Goal: Task Accomplishment & Management: Manage account settings

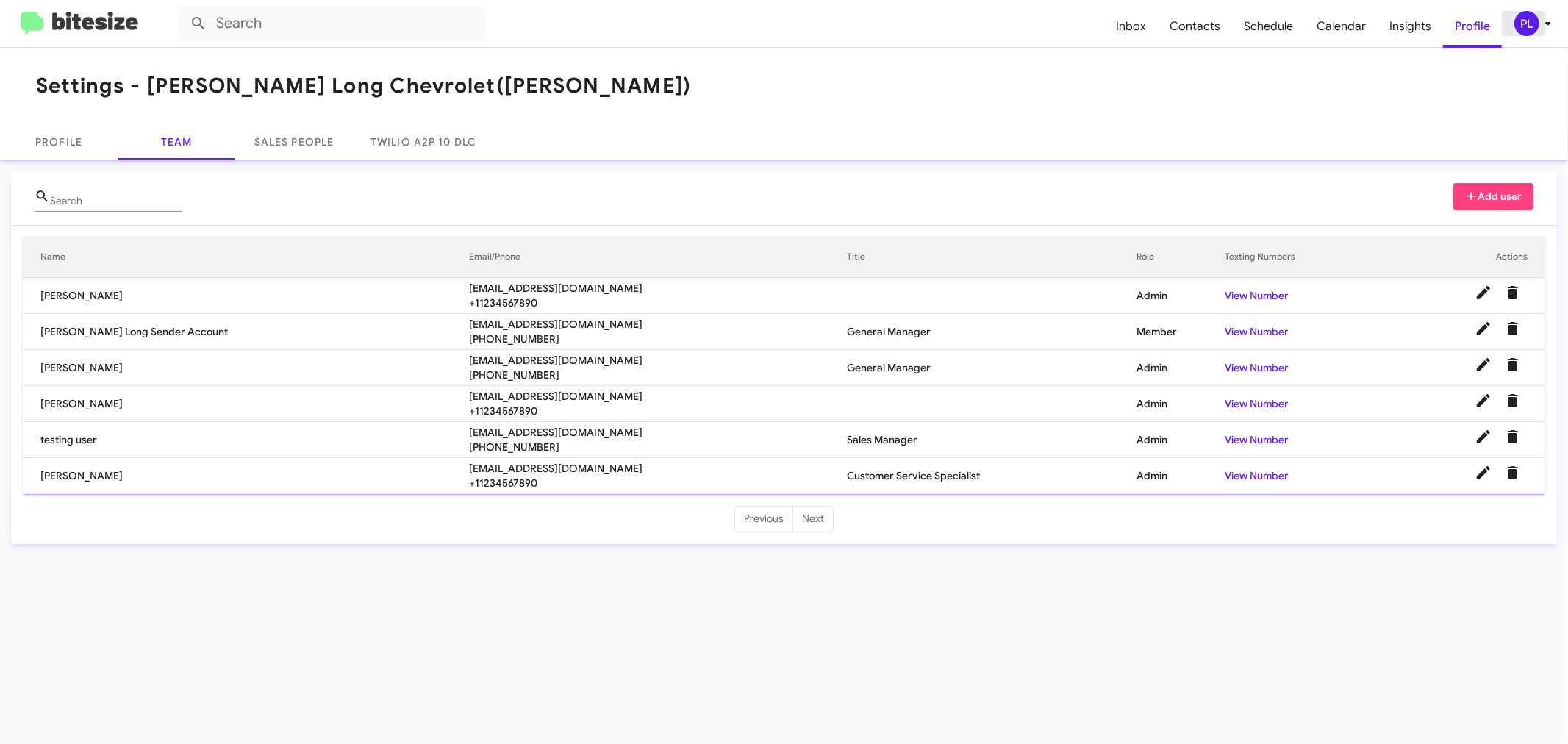
click at [1544, 16] on icon at bounding box center [1548, 23] width 18 height 18
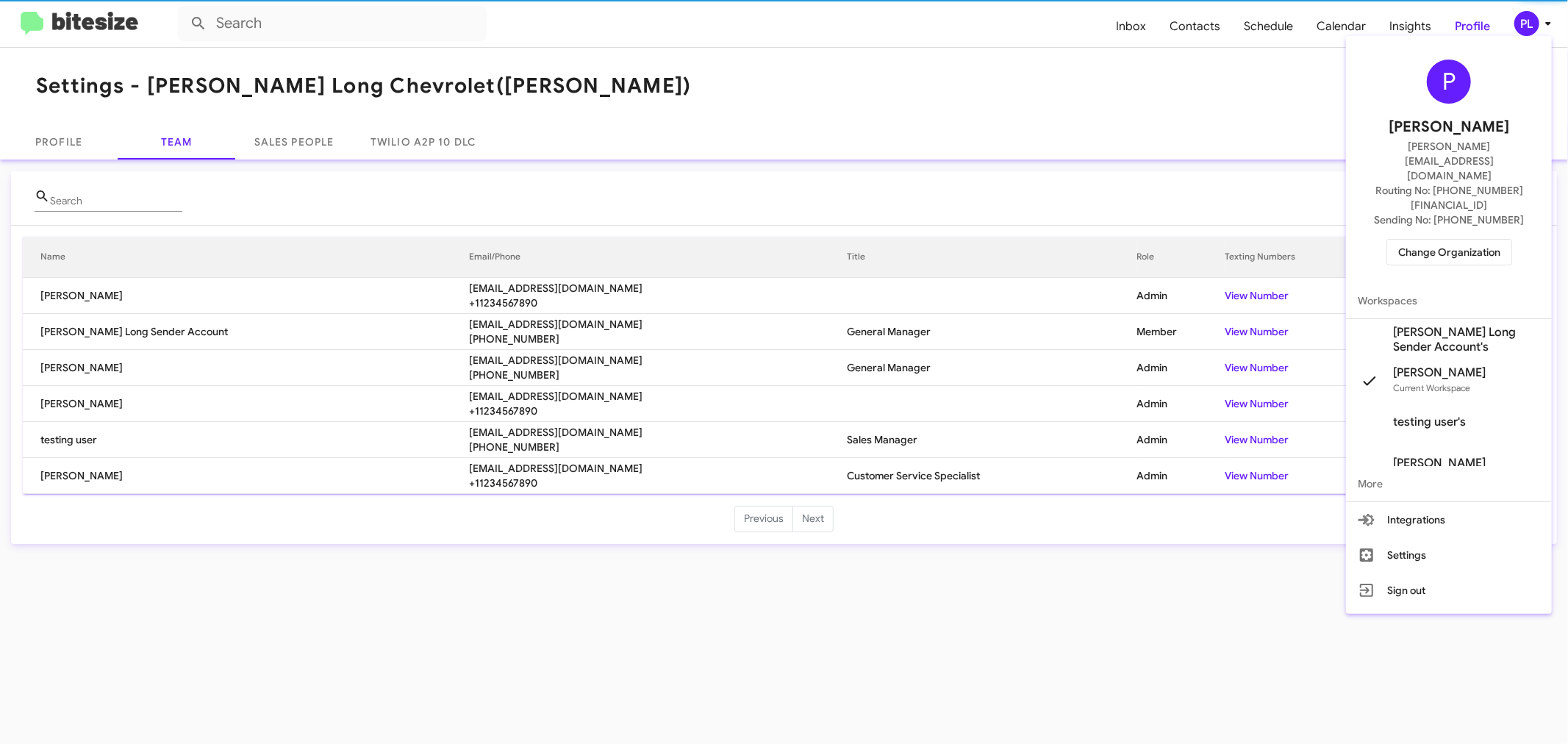
click at [1483, 239] on span "Change Organization" at bounding box center [1450, 251] width 102 height 25
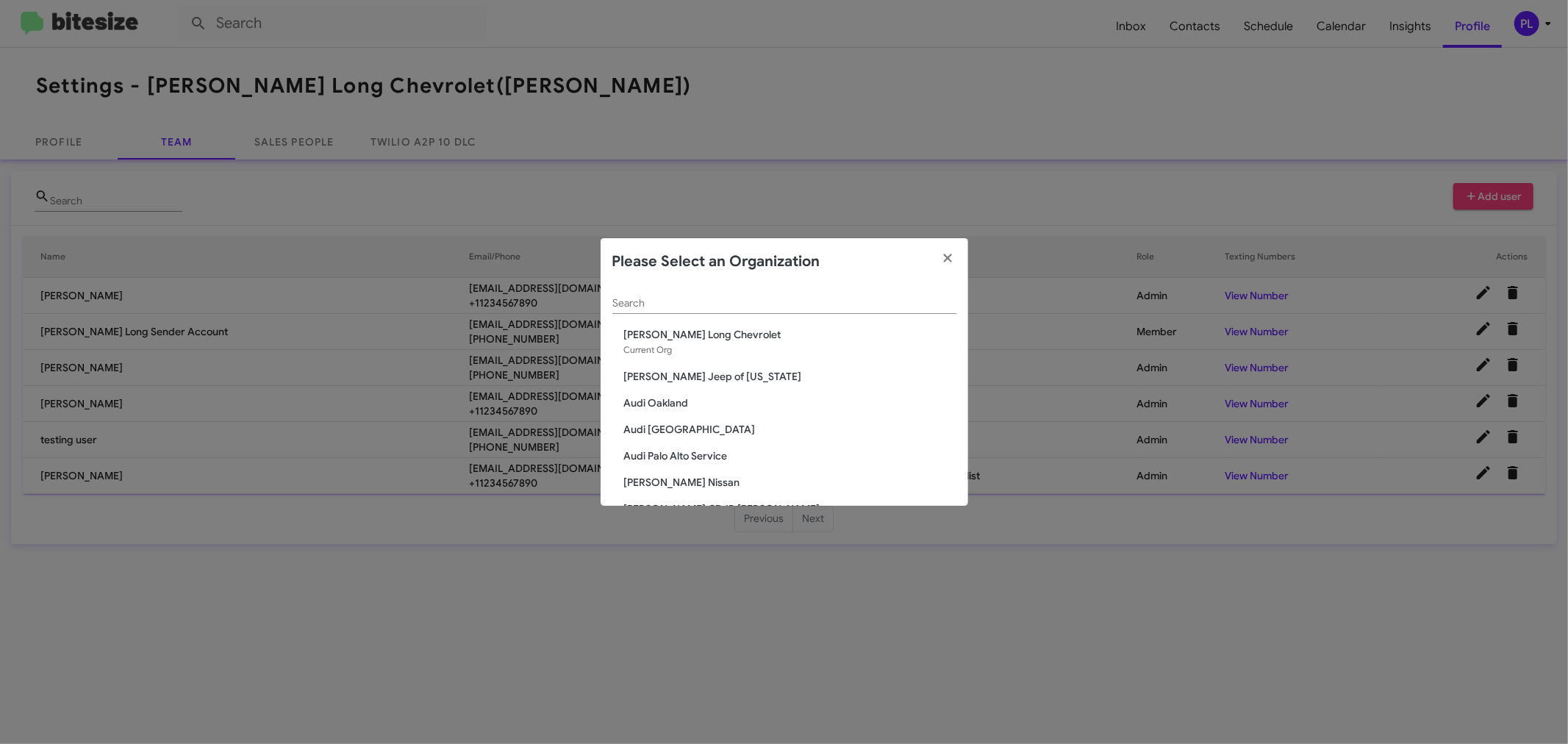
click at [794, 309] on input "Search" at bounding box center [785, 303] width 344 height 12
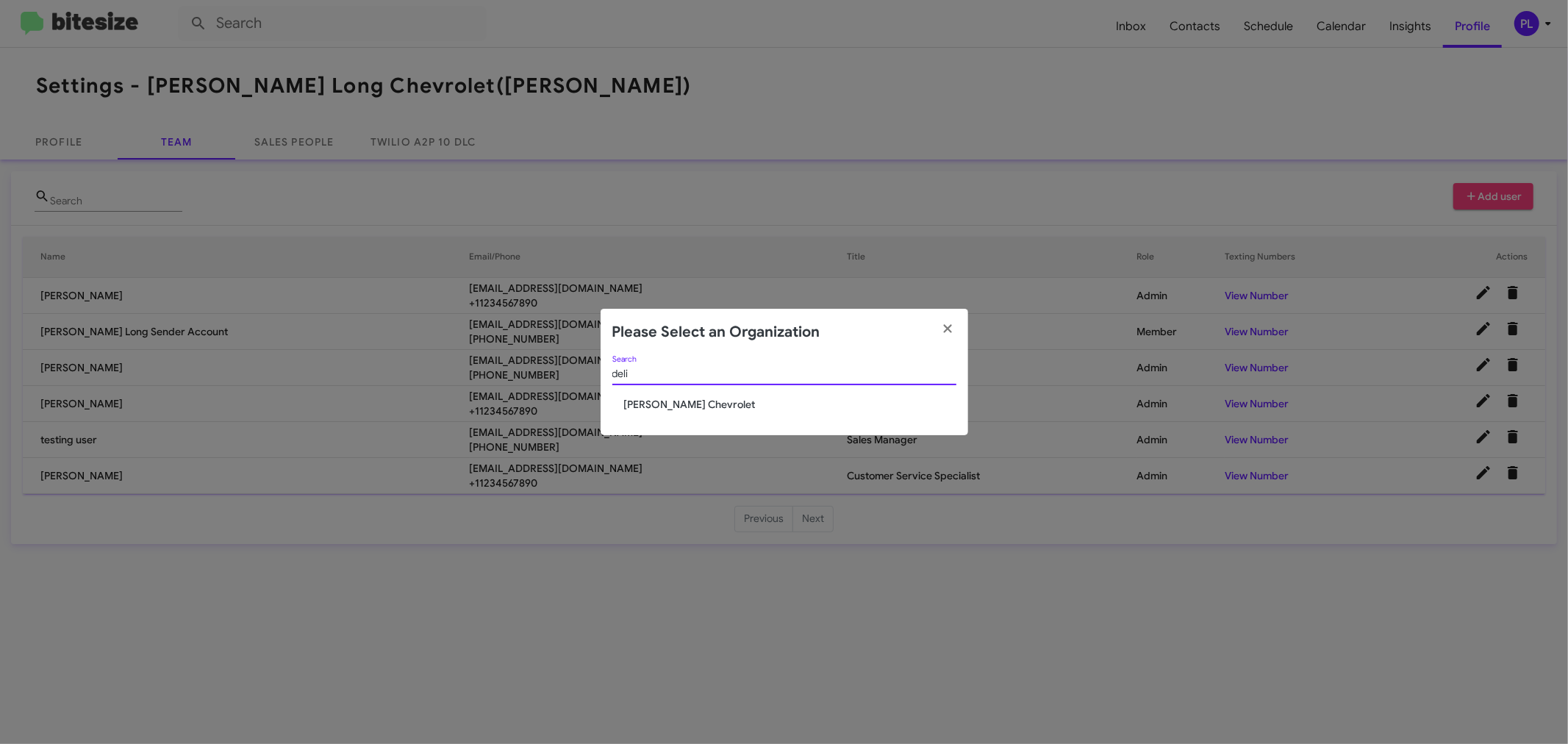
type input "deli"
click at [686, 399] on span "[PERSON_NAME] Chevrolet" at bounding box center [790, 404] width 332 height 14
click at [667, 409] on span "[PERSON_NAME] Chevrolet" at bounding box center [790, 404] width 332 height 14
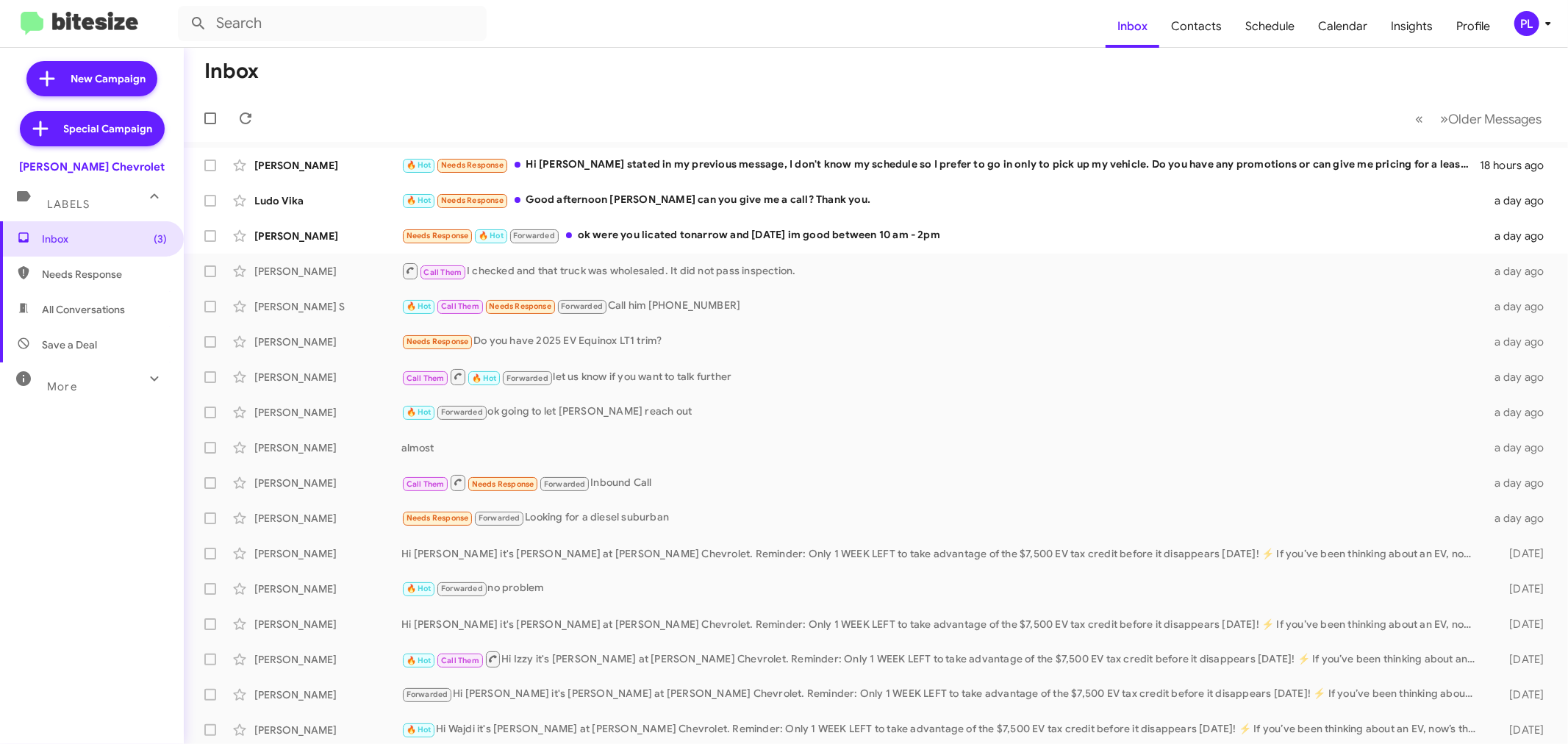
click at [1549, 23] on icon at bounding box center [1548, 24] width 5 height 3
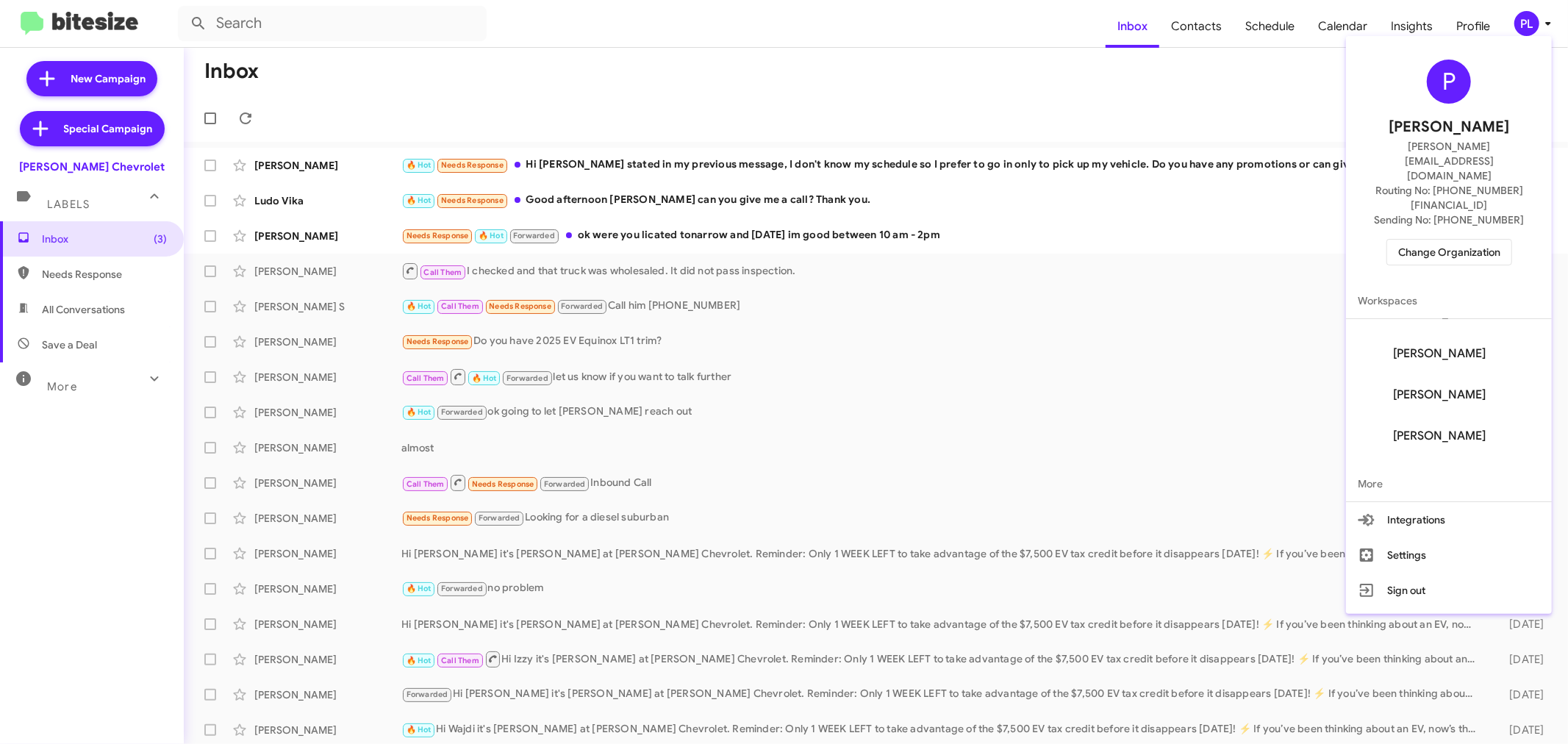
scroll to position [470, 0]
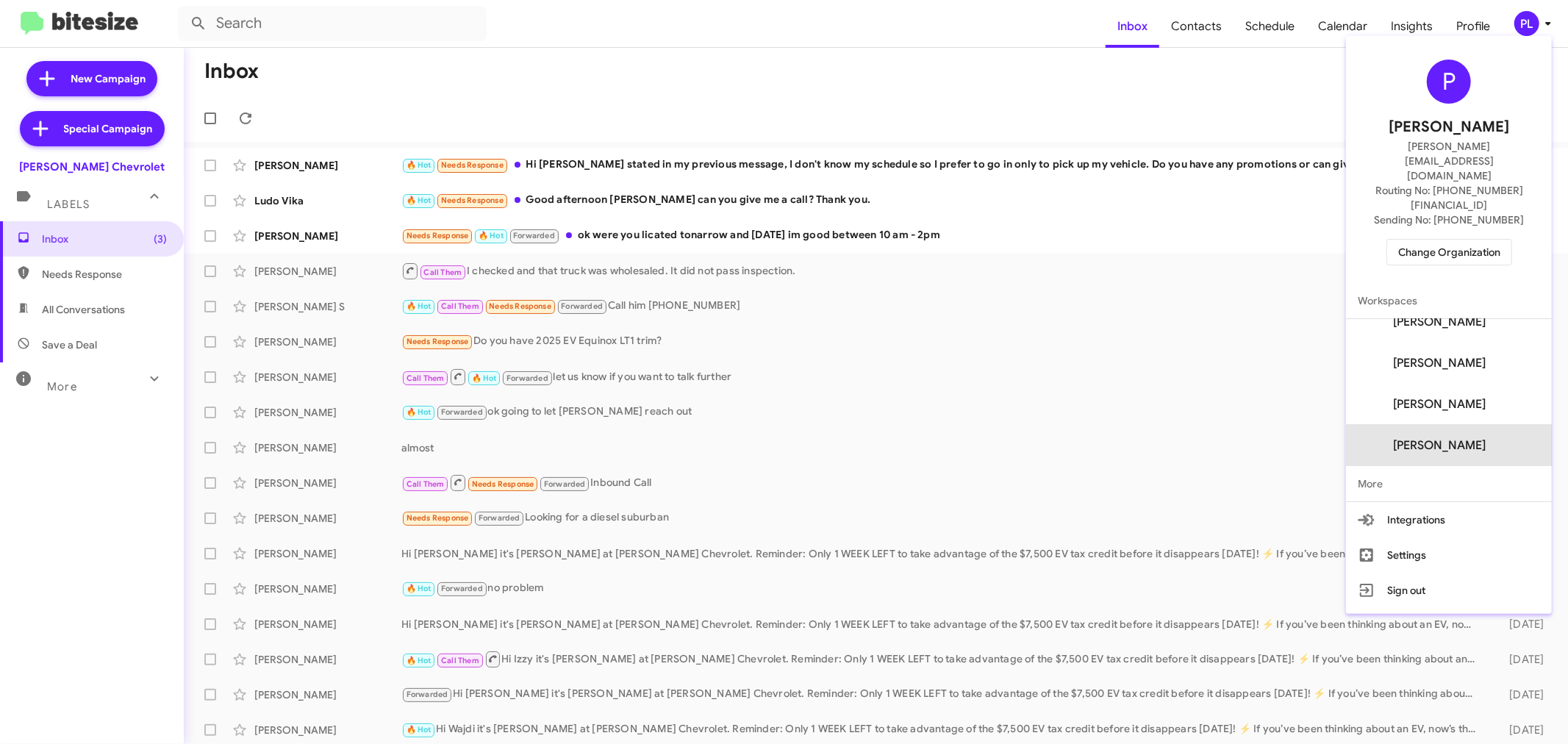
click at [1454, 438] on span "[PERSON_NAME]" at bounding box center [1439, 445] width 93 height 14
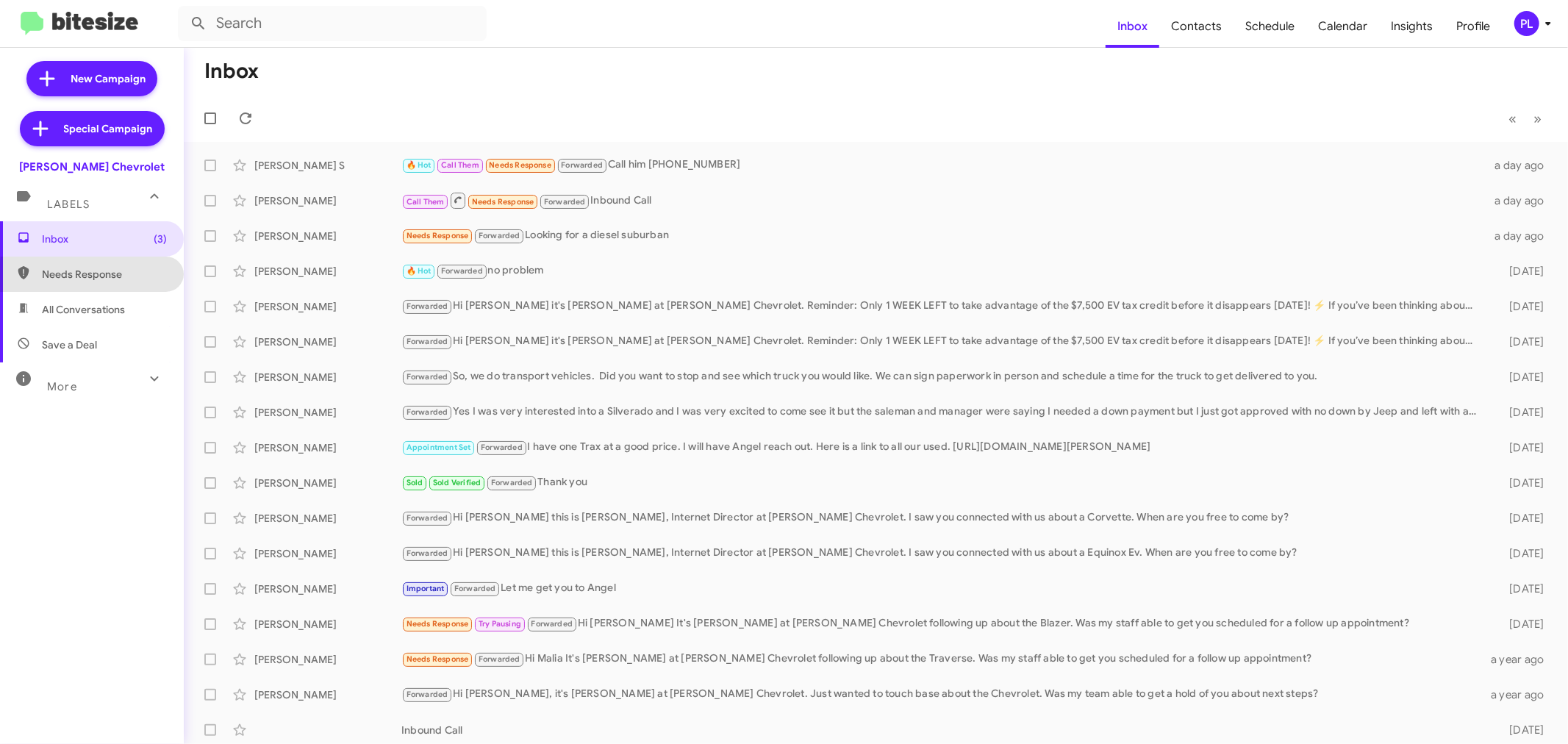
click at [99, 275] on span "Needs Response" at bounding box center [104, 274] width 125 height 14
type input "in:needs-response"
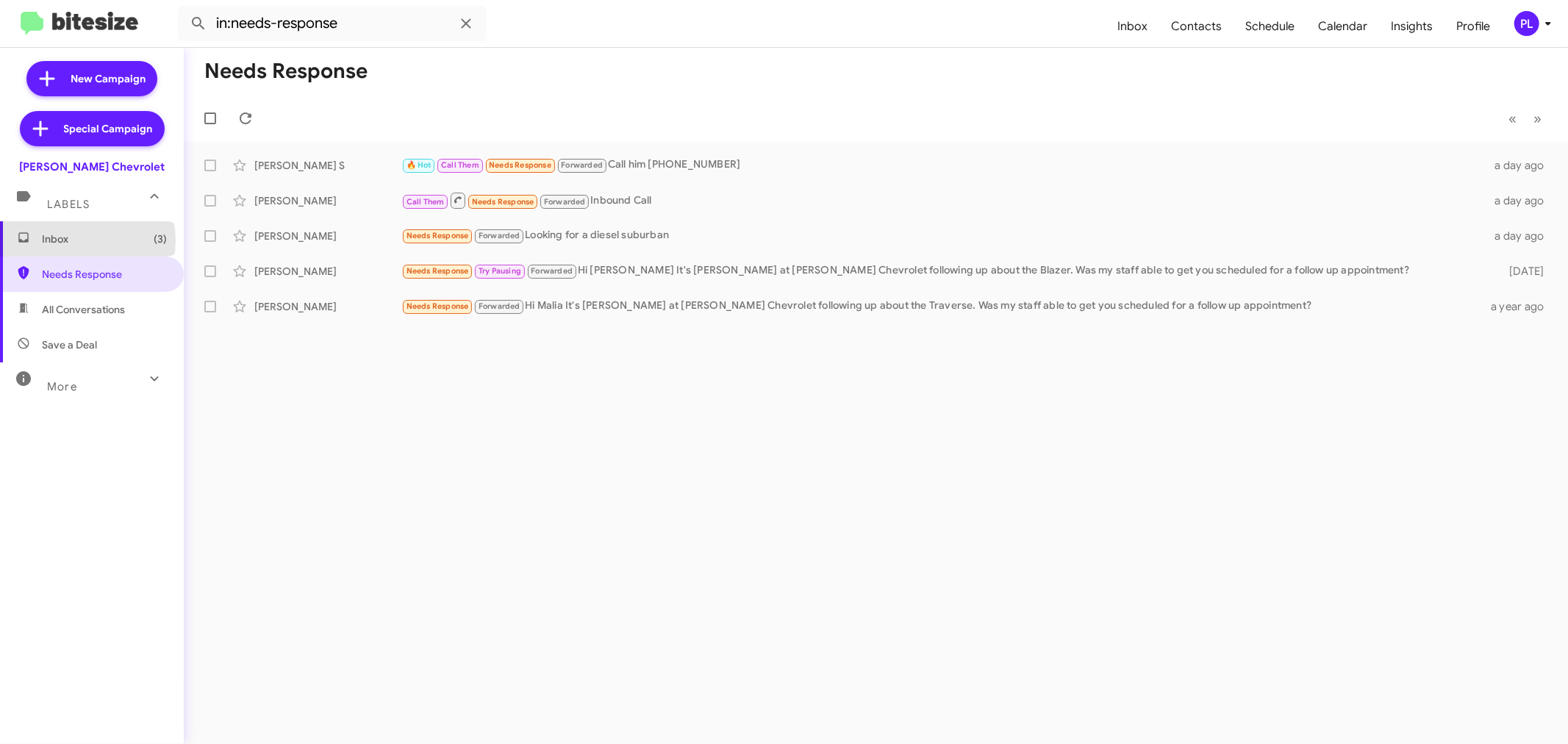
click at [87, 240] on span "Inbox (3)" at bounding box center [104, 239] width 125 height 14
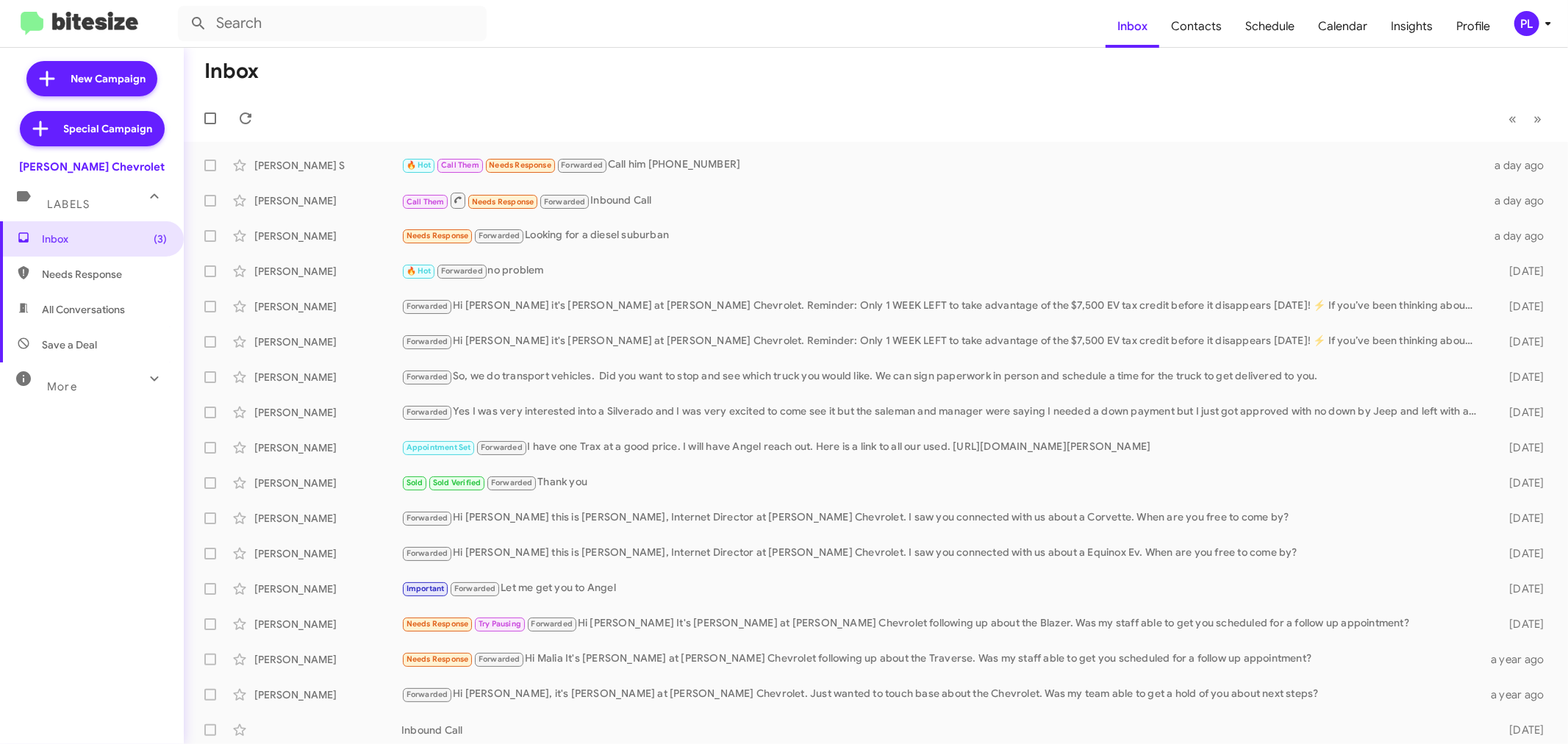
click at [1539, 26] on icon at bounding box center [1548, 23] width 18 height 18
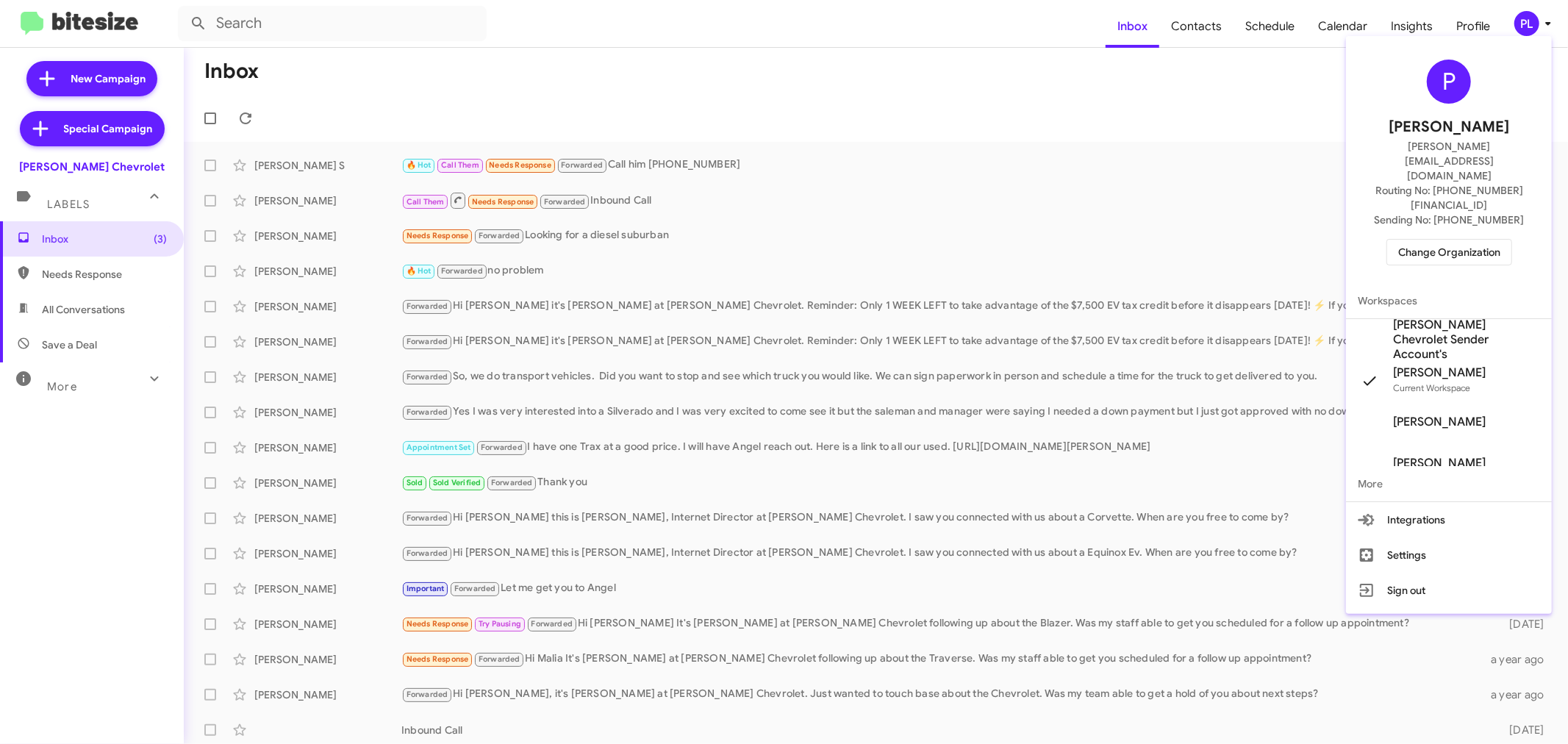
click at [1456, 318] on span "DeLillo Chevrolet Sender Account's" at bounding box center [1467, 340] width 147 height 44
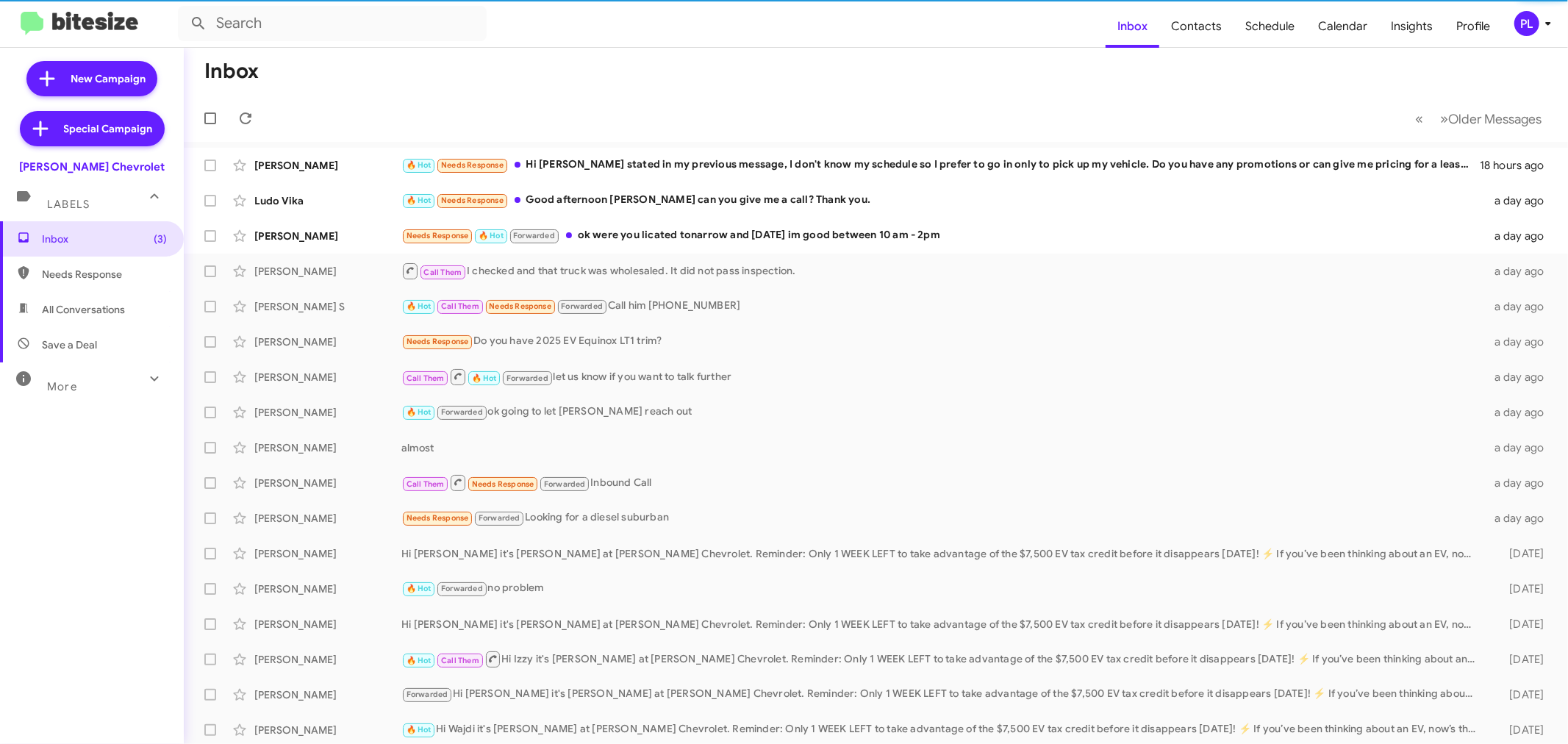
click at [146, 372] on icon at bounding box center [154, 378] width 18 height 18
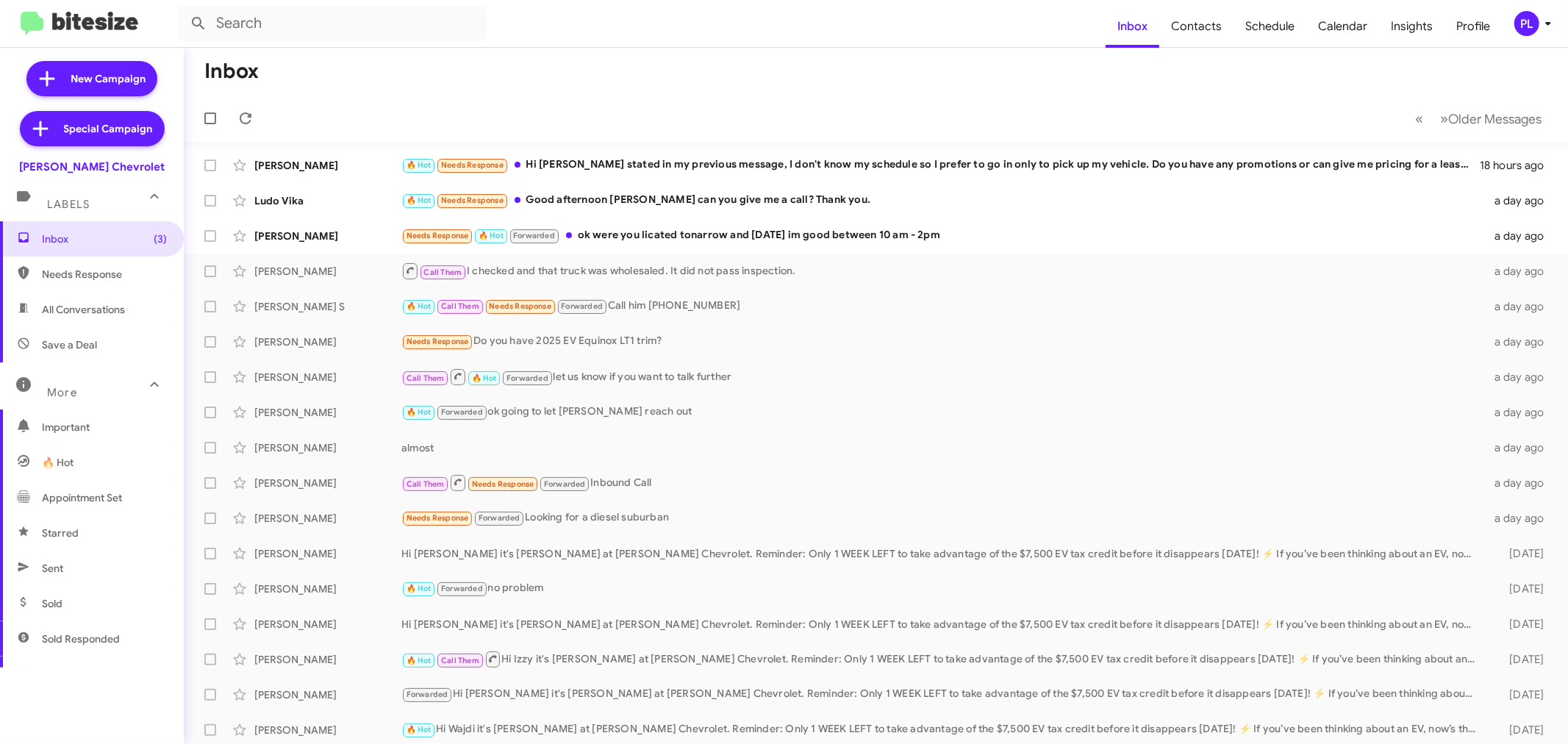
click at [1542, 32] on icon at bounding box center [1548, 23] width 18 height 18
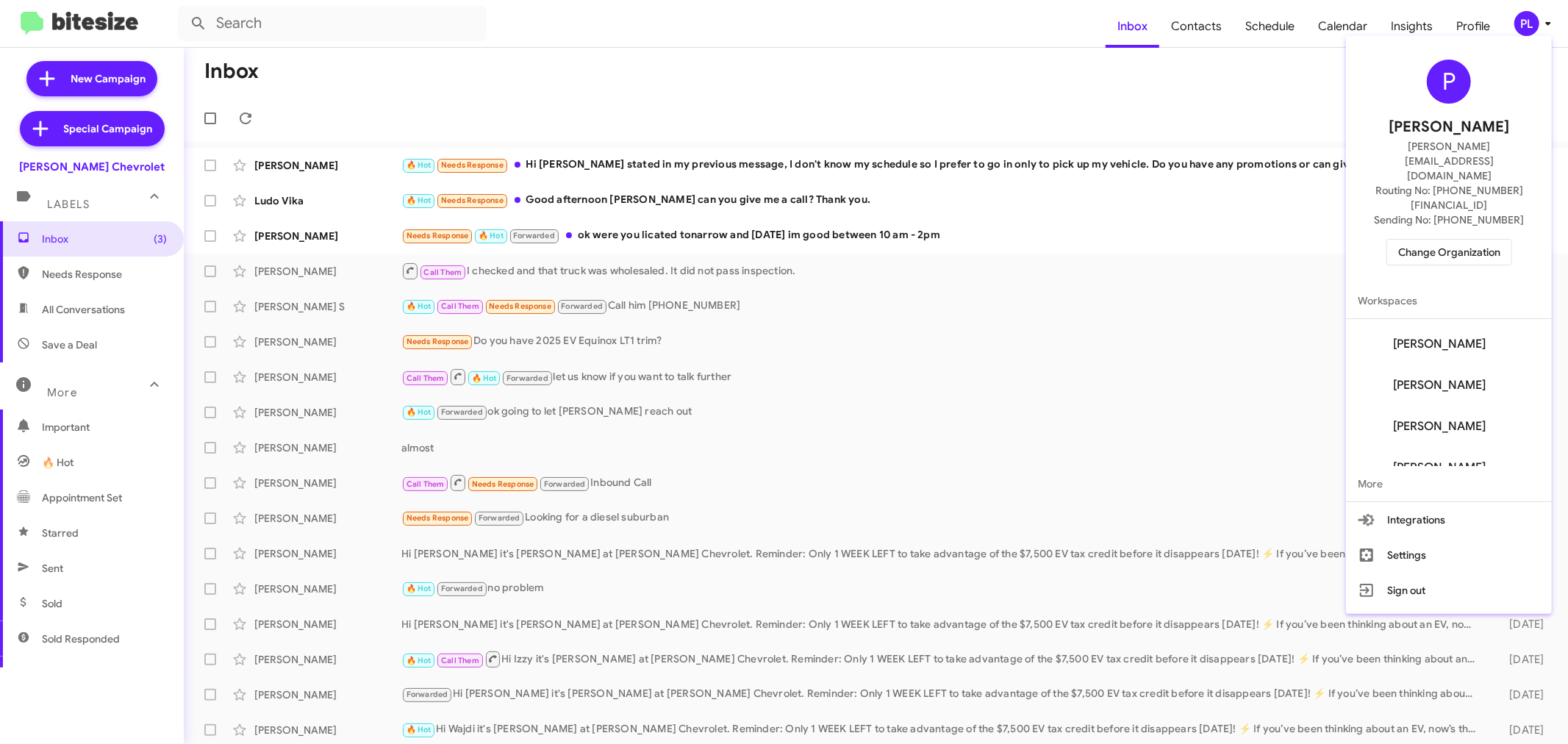
scroll to position [470, 0]
click at [1448, 438] on span "Aurelius Bonamy's" at bounding box center [1439, 445] width 93 height 14
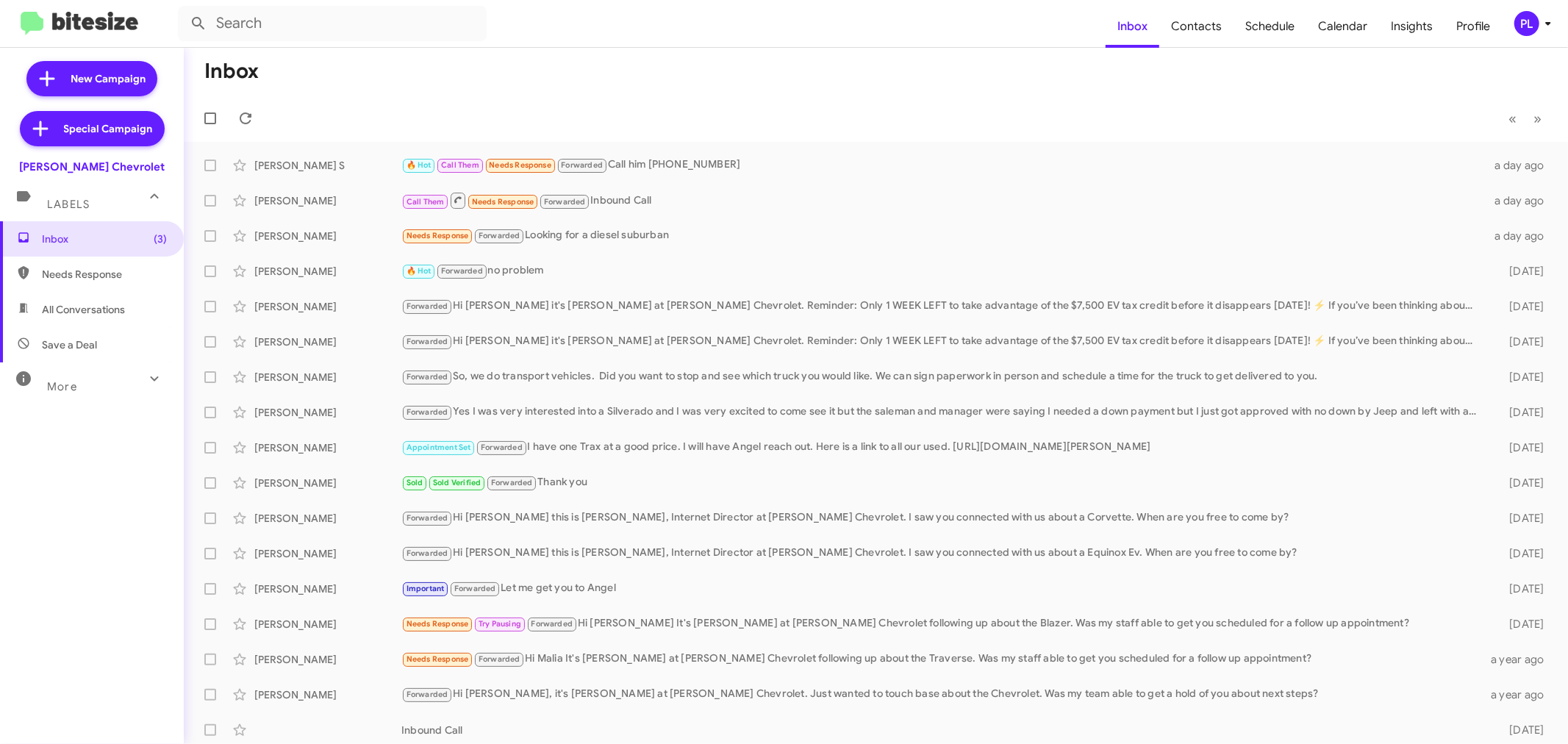
click at [91, 378] on div "More" at bounding box center [78, 380] width 131 height 27
click at [93, 280] on span "Needs Response" at bounding box center [104, 274] width 125 height 14
type input "in:needs-response"
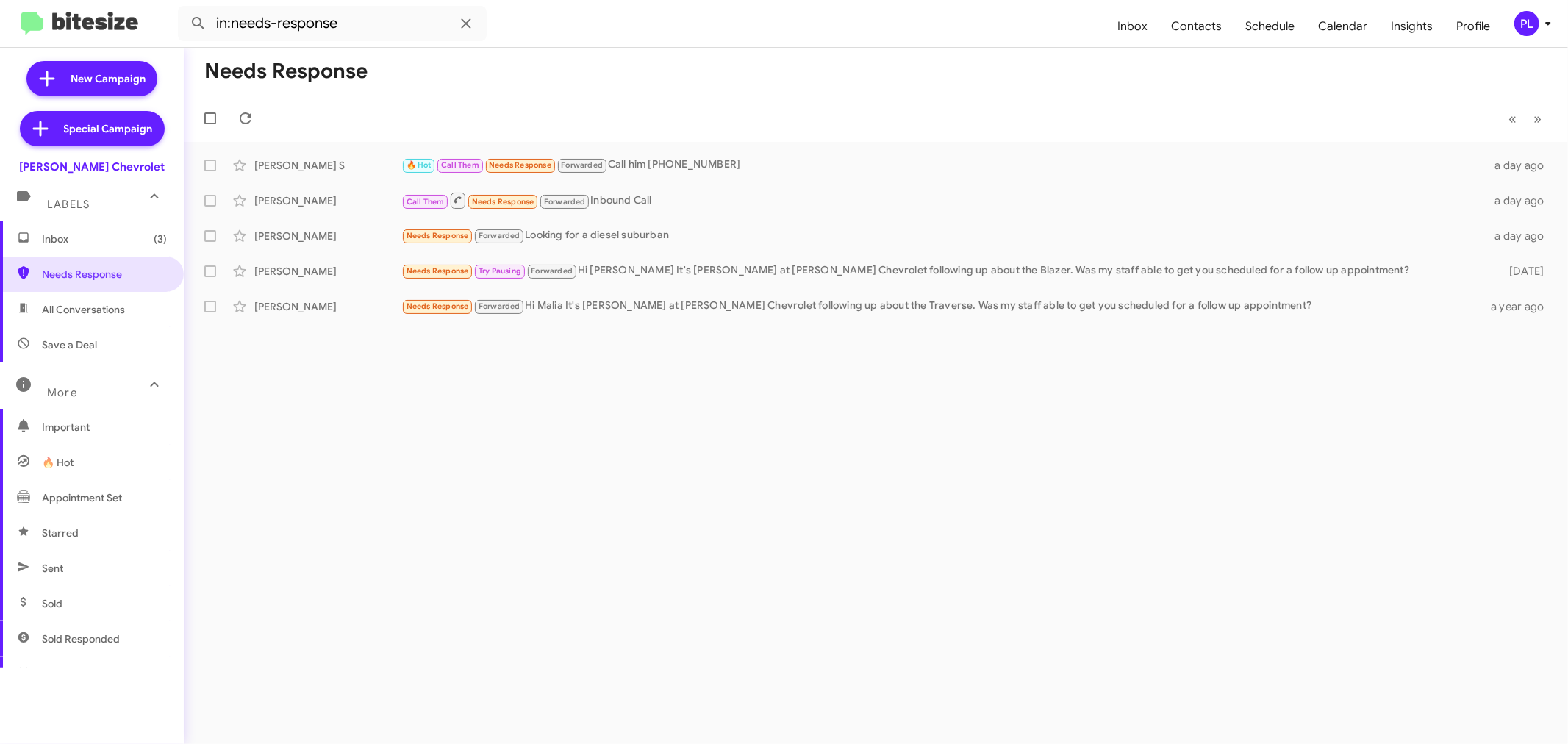
click at [94, 244] on span "Inbox (3)" at bounding box center [104, 239] width 125 height 14
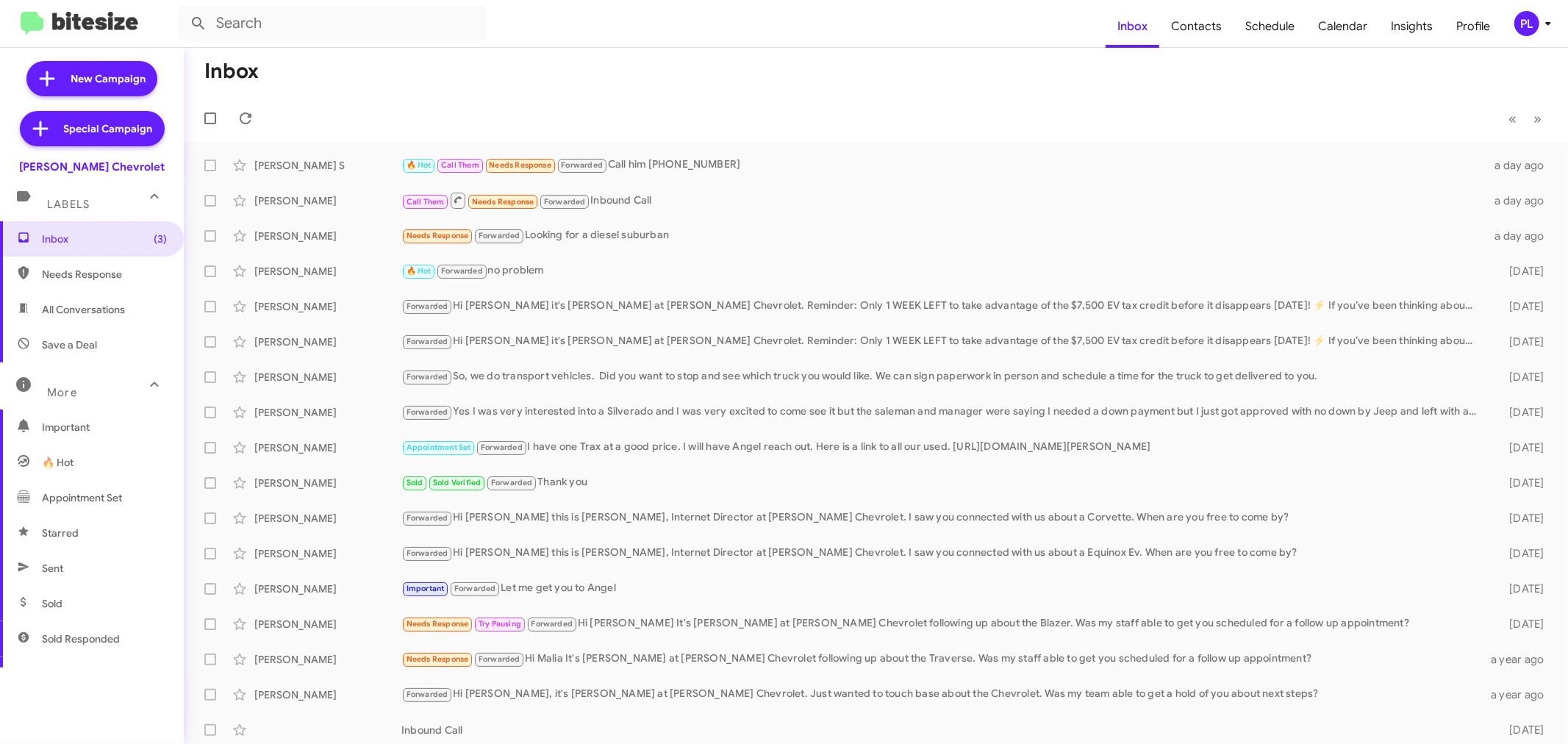
click at [1545, 25] on icon at bounding box center [1548, 23] width 18 height 18
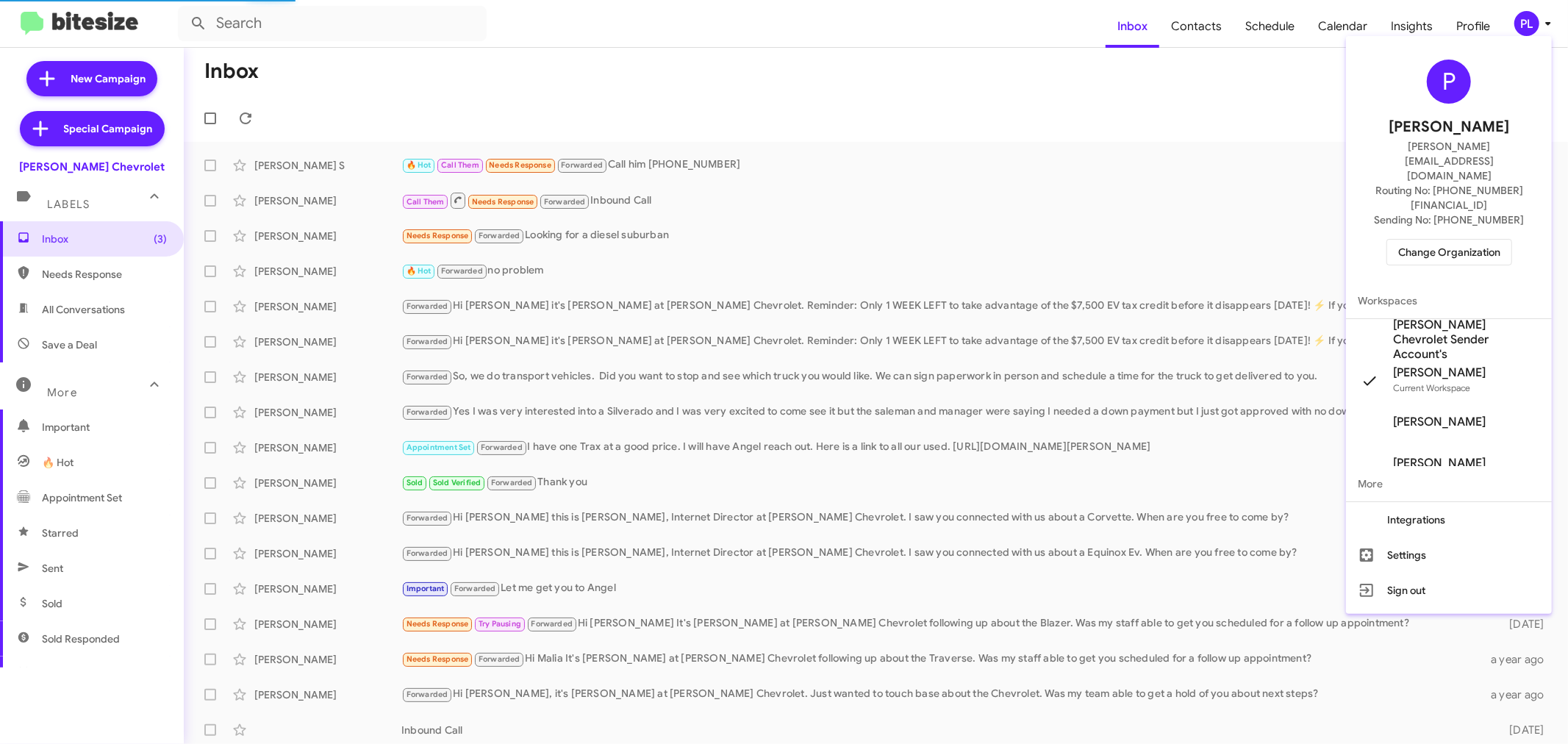
click at [1463, 318] on span "DeLillo Chevrolet Sender Account's" at bounding box center [1467, 340] width 147 height 44
